Goal: Information Seeking & Learning: Learn about a topic

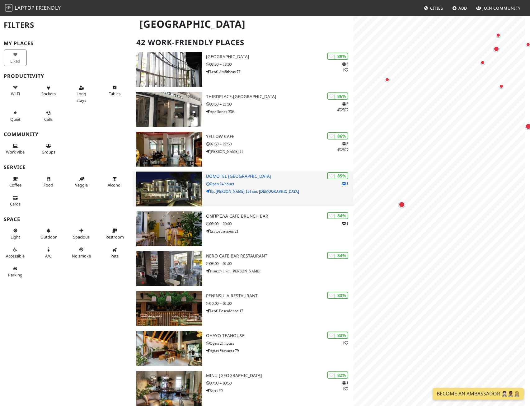
scroll to position [62, 0]
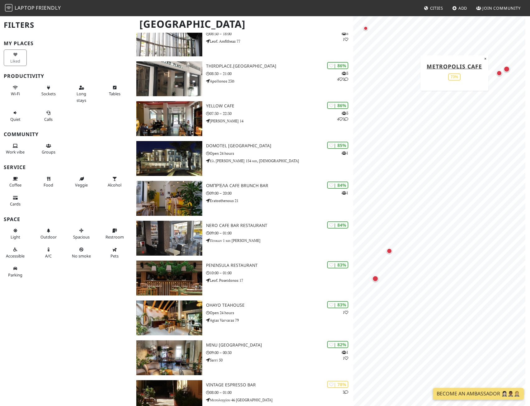
click at [500, 77] on div "Map marker" at bounding box center [499, 73] width 12 height 12
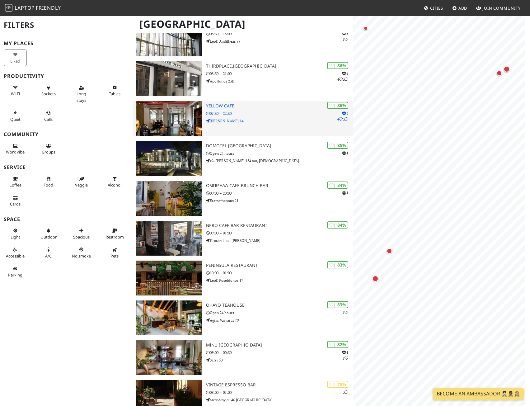
scroll to position [0, 0]
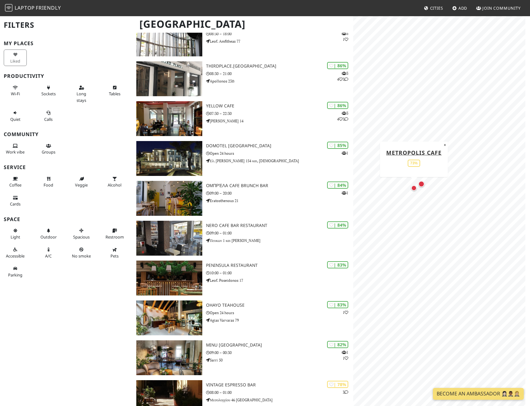
click at [412, 188] on div "Map marker" at bounding box center [414, 188] width 6 height 6
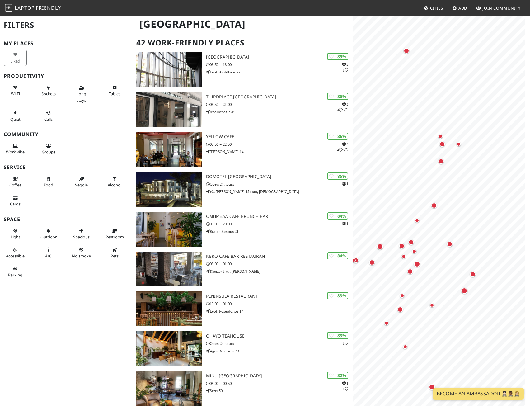
scroll to position [31, 0]
click at [28, 1] on nav "Laptop Friendly Cities Add Join Community" at bounding box center [265, 8] width 530 height 16
click at [31, 11] on span "Laptop" at bounding box center [25, 7] width 20 height 7
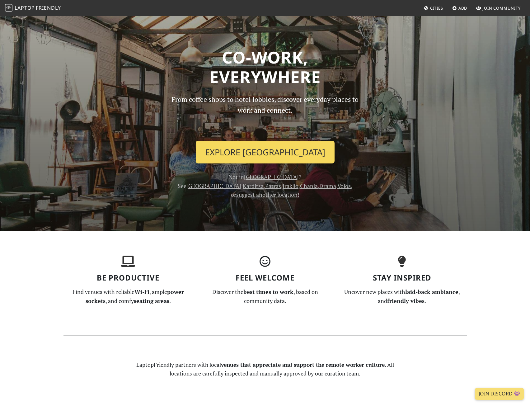
click at [272, 154] on link "Explore Athens" at bounding box center [265, 152] width 139 height 23
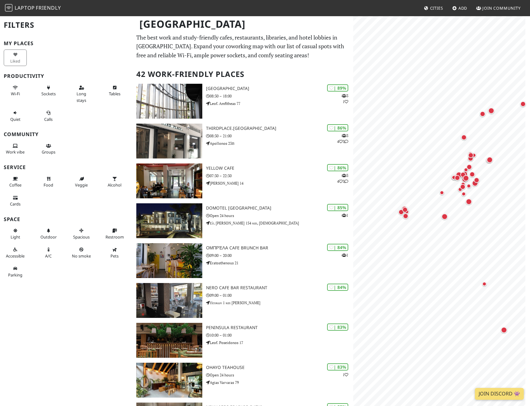
drag, startPoint x: 413, startPoint y: 216, endPoint x: 438, endPoint y: 185, distance: 40.4
click at [442, 198] on div "Map marker" at bounding box center [442, 193] width 12 height 12
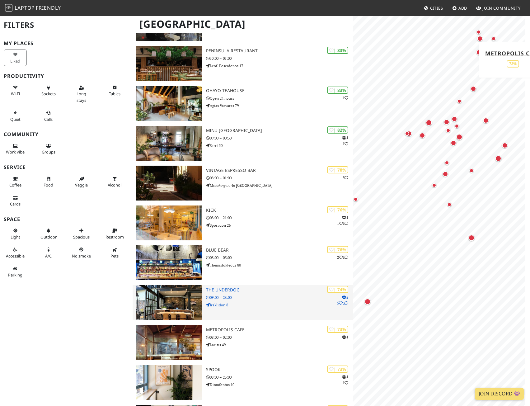
scroll to position [343, 0]
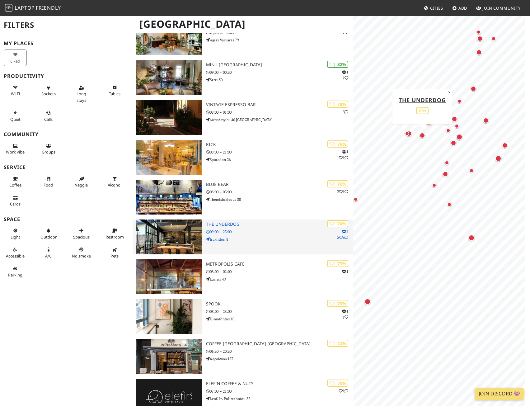
drag, startPoint x: 291, startPoint y: 230, endPoint x: 271, endPoint y: 231, distance: 19.4
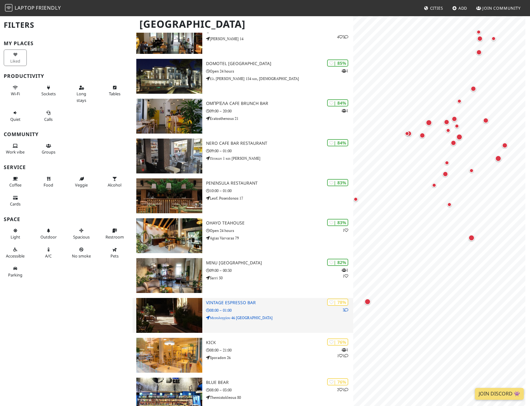
scroll to position [156, 0]
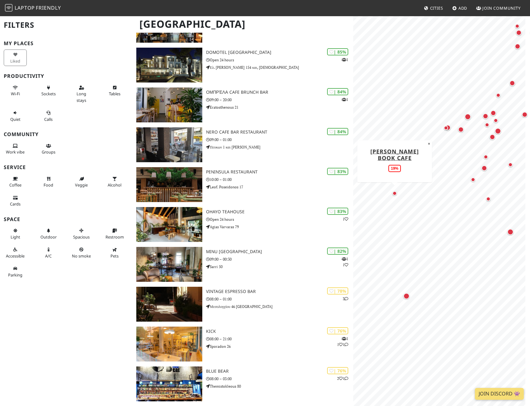
click at [394, 193] on div "Map marker" at bounding box center [395, 193] width 4 height 4
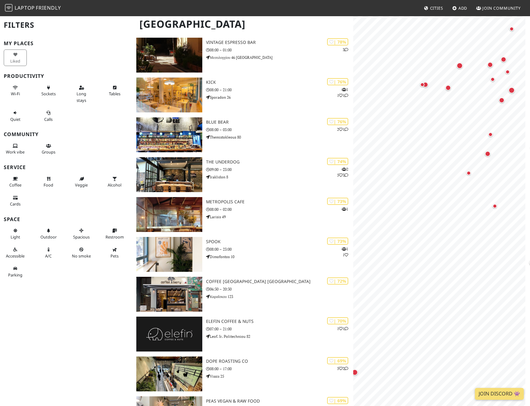
scroll to position [0, 0]
